Goal: Task Accomplishment & Management: Use online tool/utility

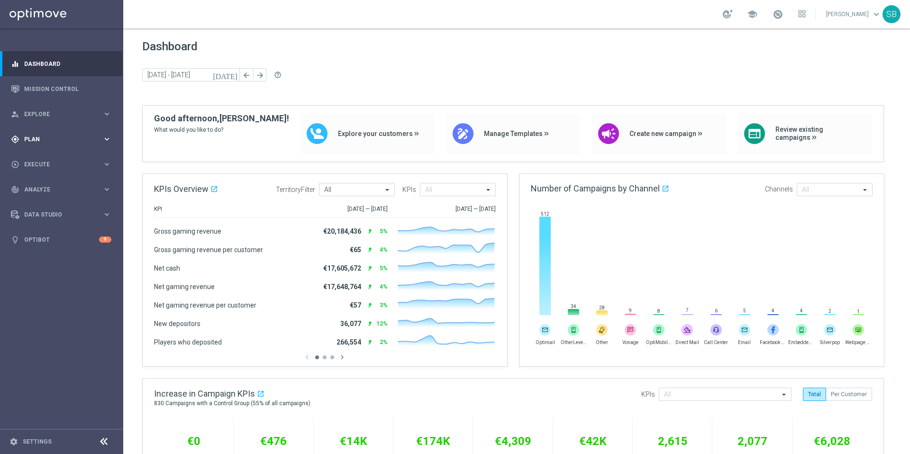
click at [49, 141] on span "Plan" at bounding box center [63, 140] width 78 height 6
click at [58, 191] on button "Templates keyboard_arrow_right" at bounding box center [68, 188] width 87 height 8
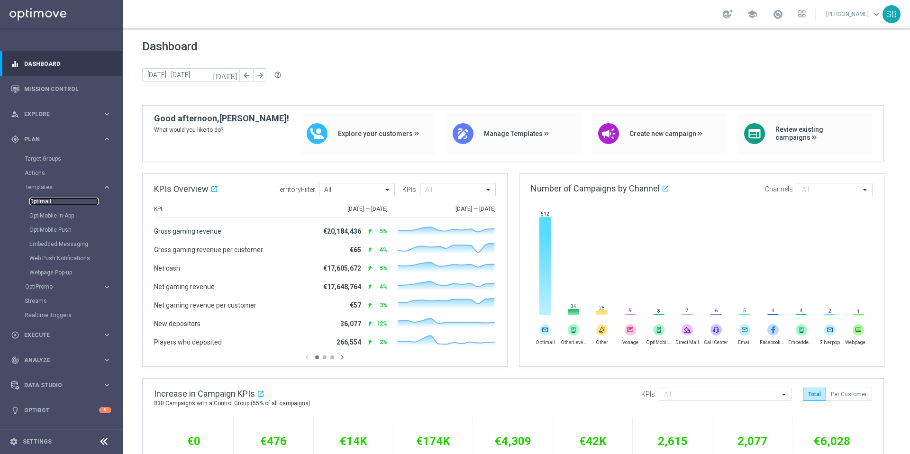
click at [47, 204] on link "Optimail" at bounding box center [63, 202] width 69 height 8
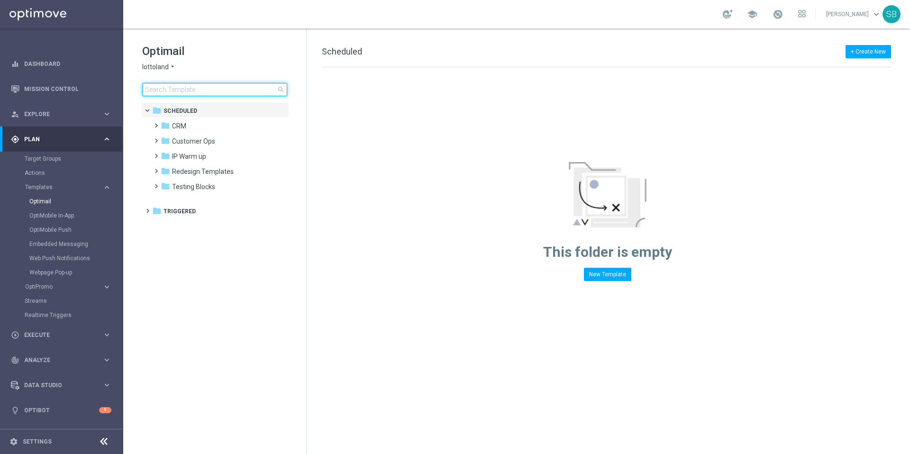
click at [231, 92] on input at bounding box center [214, 89] width 145 height 13
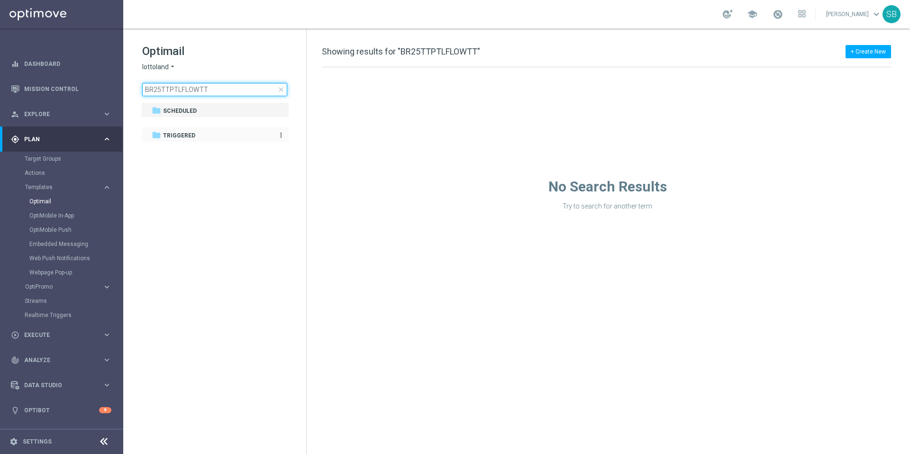
type input "BR25TTPTLFLOWTT"
click at [191, 131] on span "Triggered" at bounding box center [179, 135] width 32 height 9
click at [191, 135] on span "Triggered" at bounding box center [179, 135] width 32 height 9
click at [278, 135] on icon "more_vert" at bounding box center [281, 135] width 8 height 8
click at [250, 115] on div "folder Scheduled" at bounding box center [210, 111] width 117 height 11
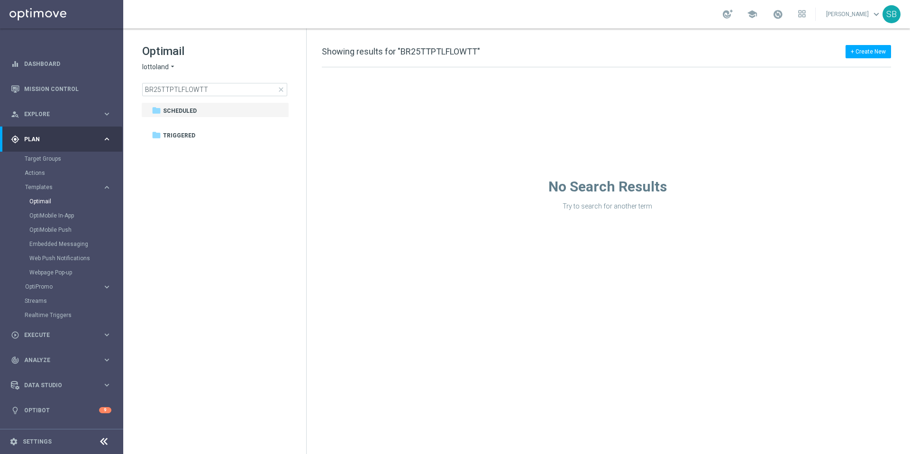
click at [282, 90] on span "close" at bounding box center [281, 90] width 8 height 8
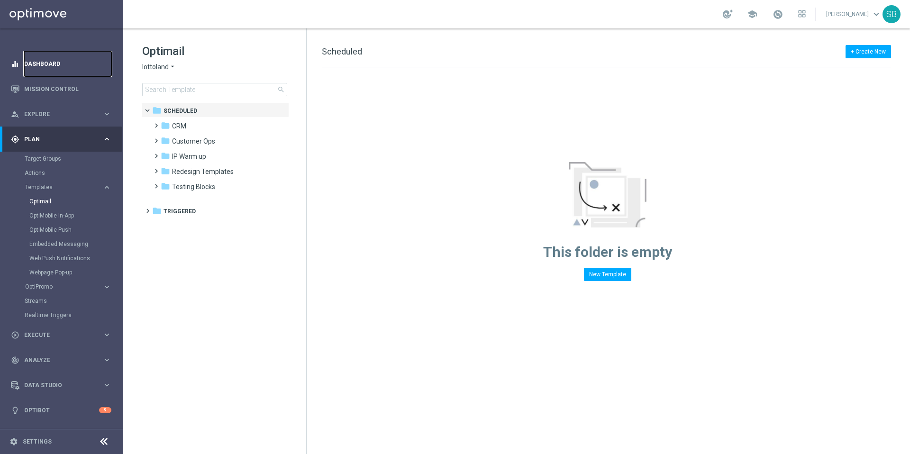
click at [54, 69] on link "Dashboard" at bounding box center [67, 63] width 87 height 25
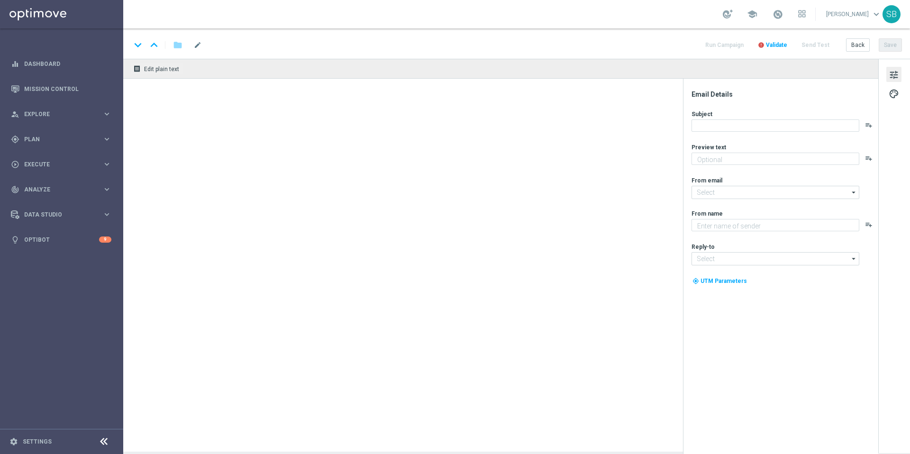
type textarea "Só hoje: leve 3 bilhetes pagando apenas 2!"
type textarea "[DOMAIN_NAME]"
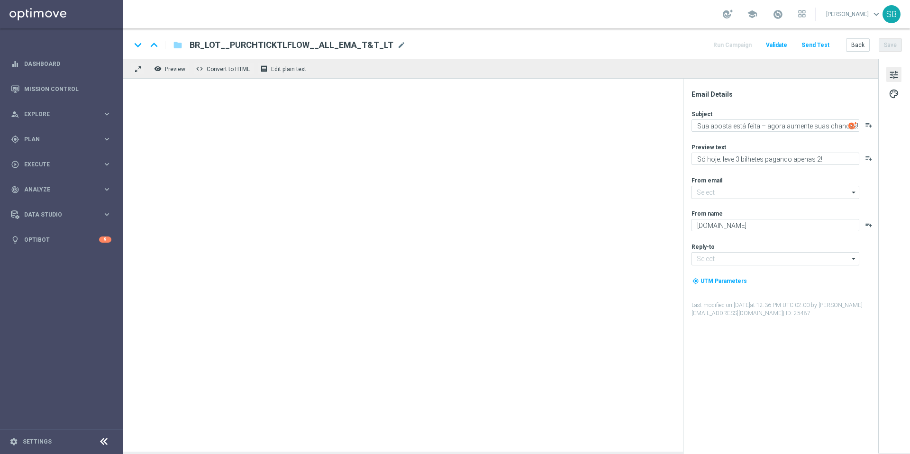
type input "[EMAIL_ADDRESS][DOMAIN_NAME]"
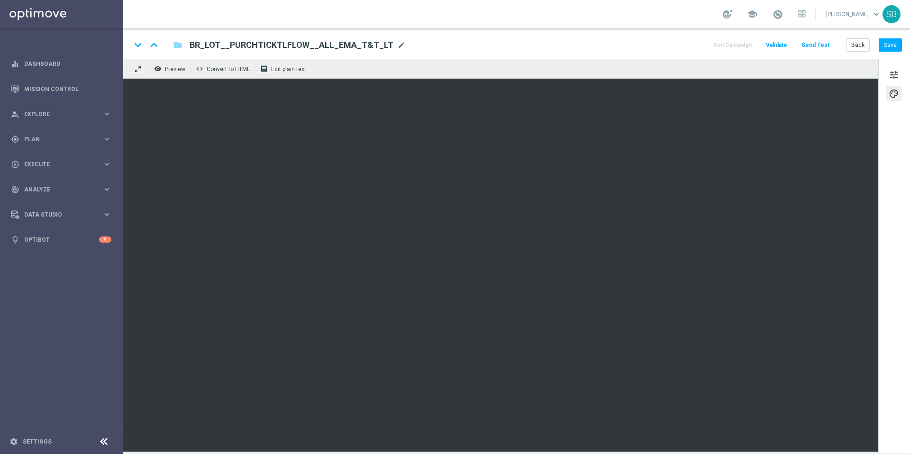
click at [896, 174] on div "tune palette" at bounding box center [895, 256] width 32 height 395
click at [902, 240] on div "tune palette" at bounding box center [895, 256] width 32 height 395
click at [897, 47] on button "Save" at bounding box center [890, 44] width 23 height 13
click at [818, 46] on button "Send Test" at bounding box center [815, 45] width 31 height 13
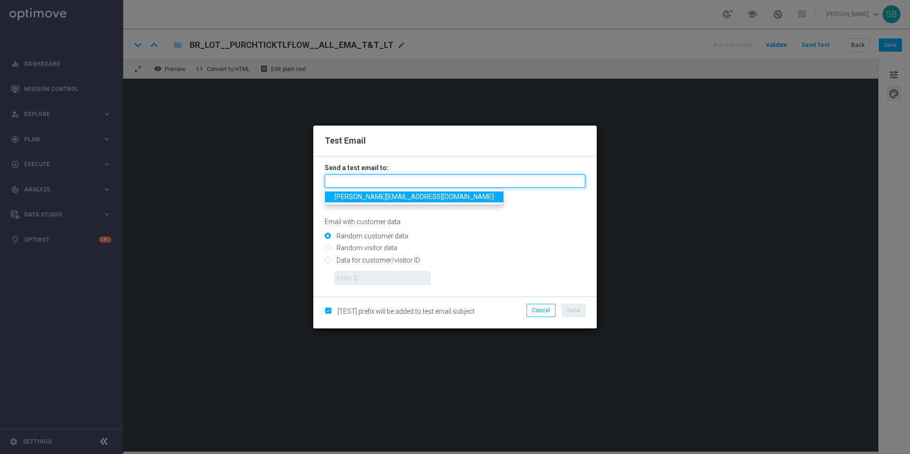
click at [340, 183] on input "text" at bounding box center [455, 180] width 261 height 13
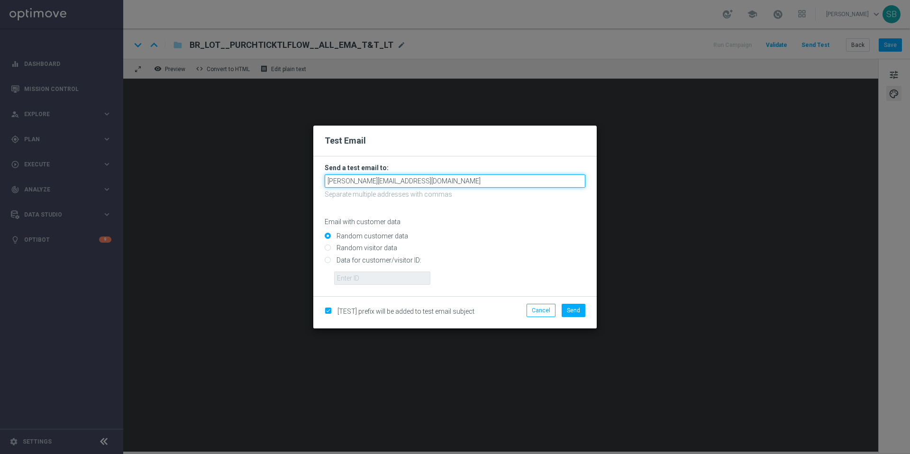
drag, startPoint x: 386, startPoint y: 183, endPoint x: 376, endPoint y: 184, distance: 10.9
click at [376, 184] on input "stephen.bramley+uk@lottoland.com" at bounding box center [455, 180] width 261 height 13
type input "stephen.bramley@lottoland.com"
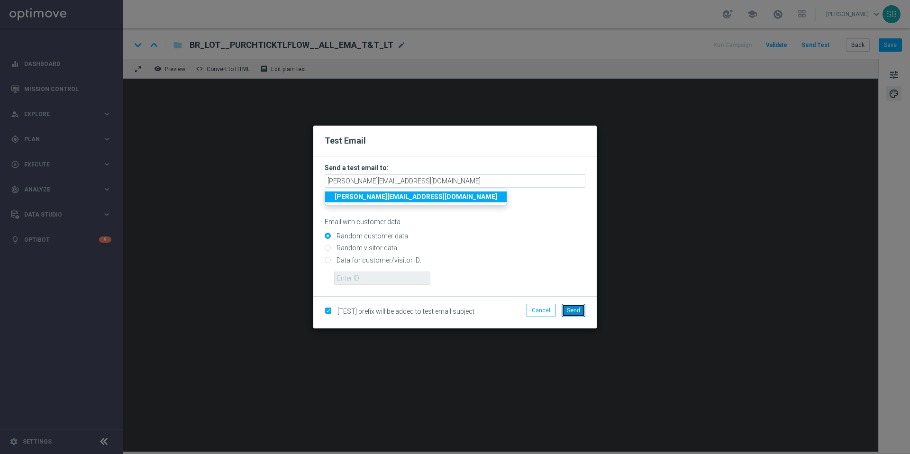
click at [575, 312] on span "Send" at bounding box center [573, 310] width 13 height 7
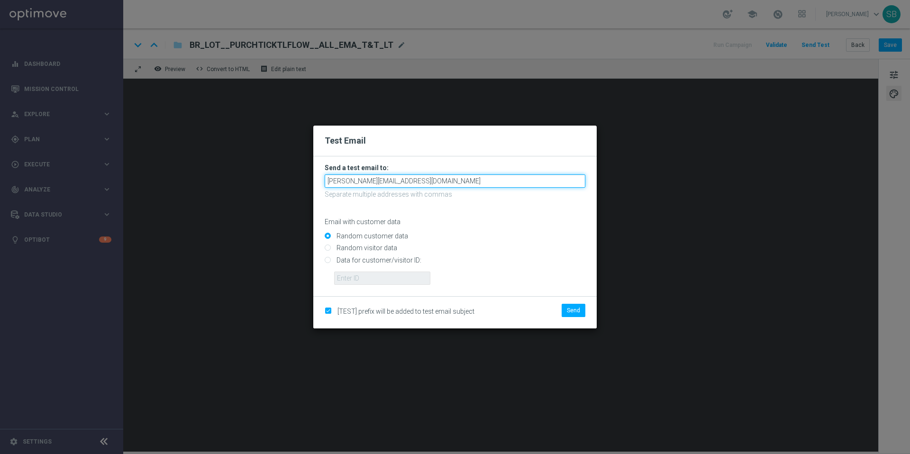
click at [429, 180] on input "stephen.bramley@lottoland.com" at bounding box center [455, 180] width 261 height 13
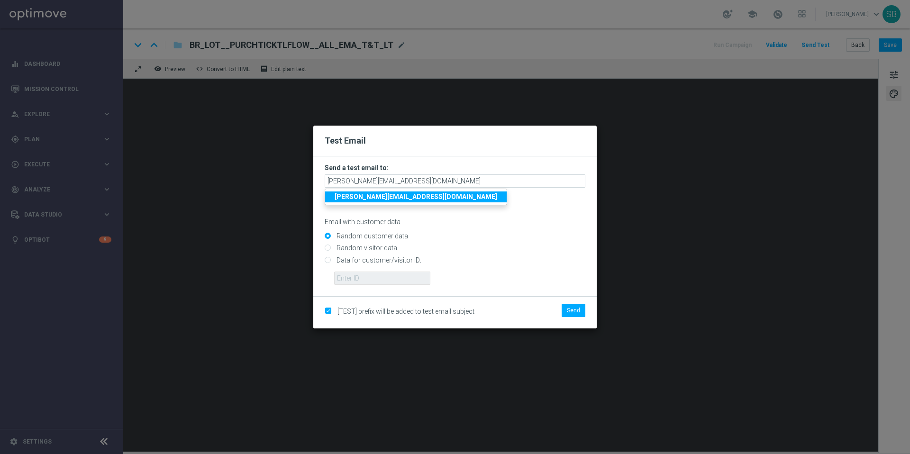
click at [527, 230] on div "Random customer data" at bounding box center [455, 235] width 261 height 12
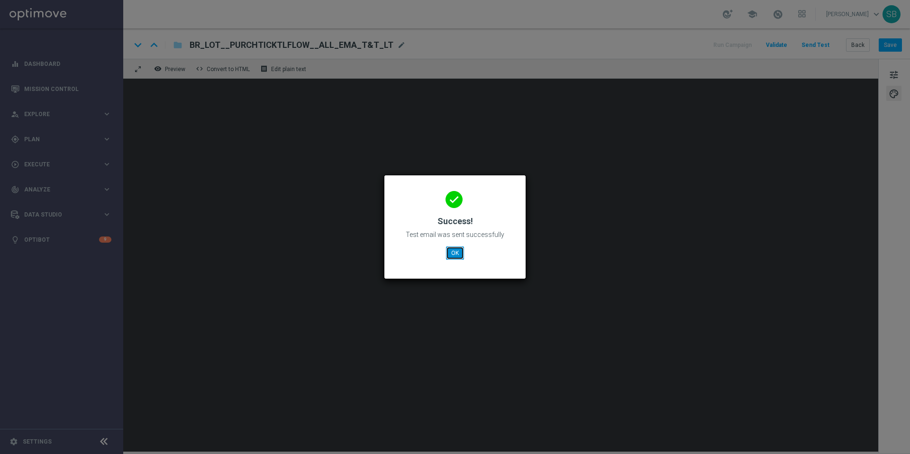
click at [451, 251] on button "OK" at bounding box center [455, 253] width 18 height 13
click at [459, 250] on button "OK" at bounding box center [455, 253] width 18 height 13
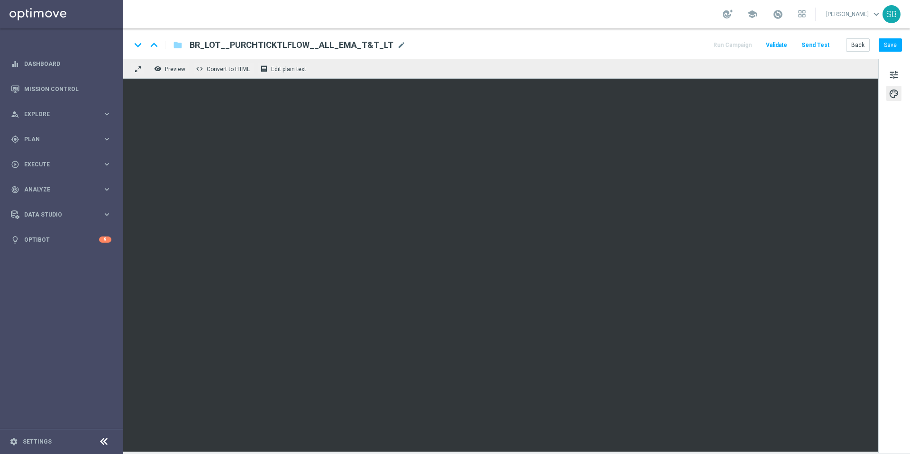
click at [551, 44] on div "keyboard_arrow_down keyboard_arrow_up folder BR_LOT__PURCHTICKTLFLOW__ALL_EMA_T…" at bounding box center [516, 45] width 771 height 12
click at [171, 75] on div "remove_red_eye Preview code Convert to HTML receipt Edit plain text" at bounding box center [500, 69] width 755 height 20
click at [172, 73] on button "remove_red_eye Preview" at bounding box center [171, 69] width 38 height 12
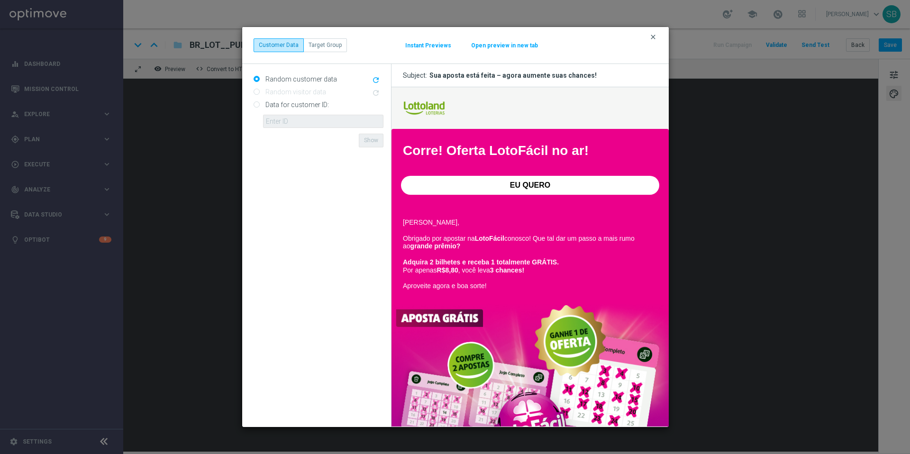
click at [654, 38] on icon "clear" at bounding box center [654, 37] width 8 height 8
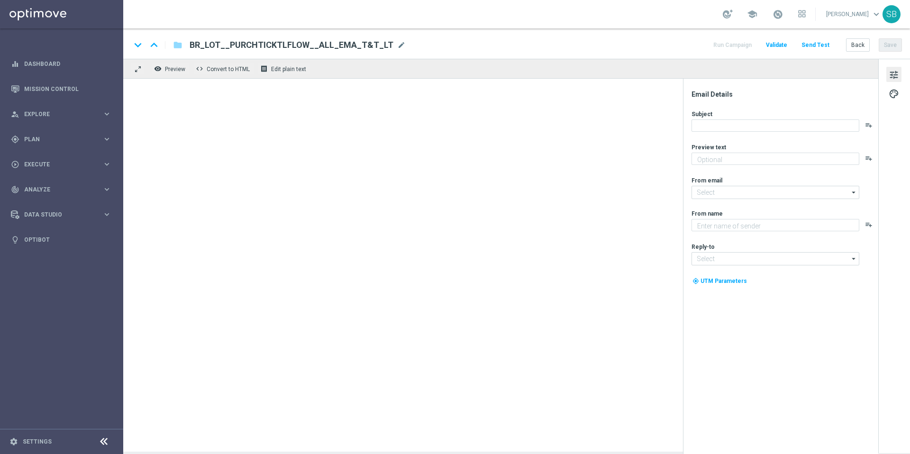
type textarea "Só hoje: leve 3 bilhetes pagando apenas 2!"
type textarea "[DOMAIN_NAME]"
type input "[EMAIL_ADDRESS][DOMAIN_NAME]"
type textarea "Só hoje: leve 3 bilhetes pagando apenas 2!"
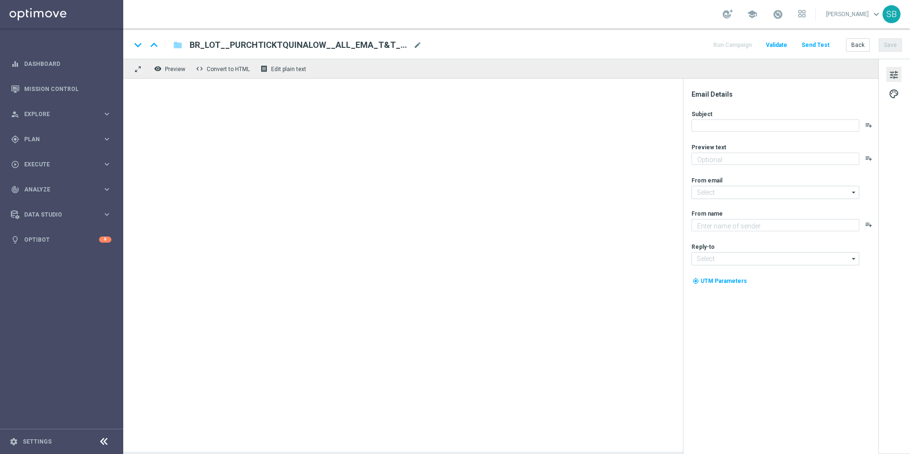
type textarea "[DOMAIN_NAME]"
type input "[EMAIL_ADDRESS][DOMAIN_NAME]"
type textarea "Só hoje: leve 3 bilhetes pagando apenas 2!"
type textarea "[DOMAIN_NAME]"
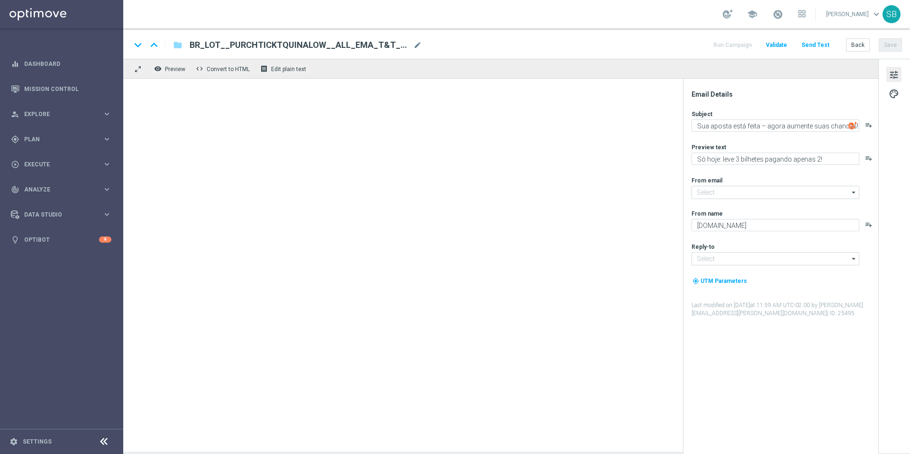
type input "[EMAIL_ADDRESS][DOMAIN_NAME]"
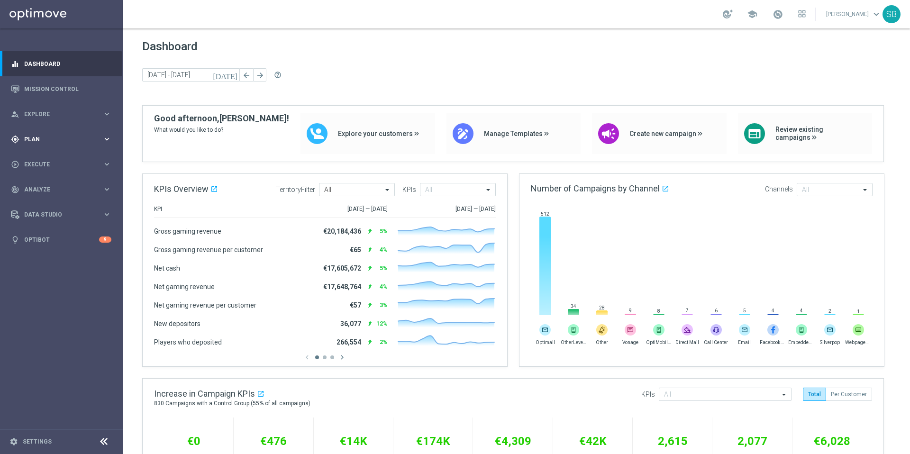
click at [46, 137] on span "Plan" at bounding box center [63, 140] width 78 height 6
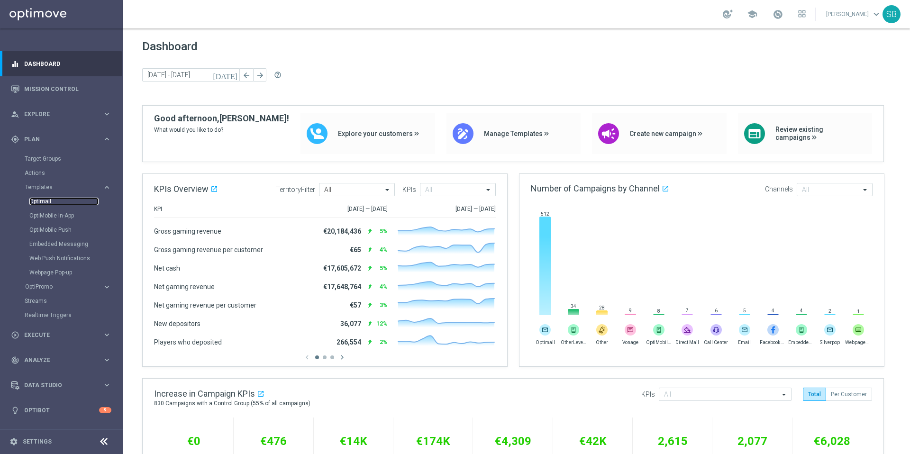
click at [37, 202] on link "Optimail" at bounding box center [63, 202] width 69 height 8
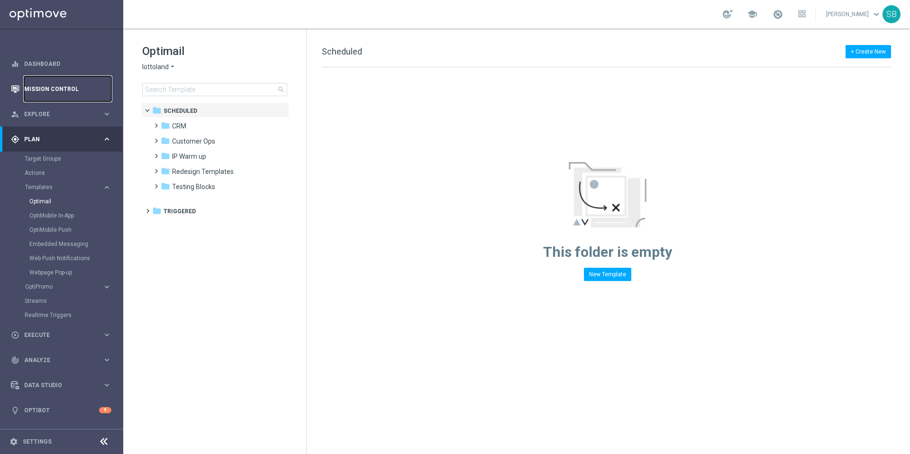
click at [48, 92] on link "Mission Control" at bounding box center [67, 88] width 87 height 25
